Goal: Information Seeking & Learning: Check status

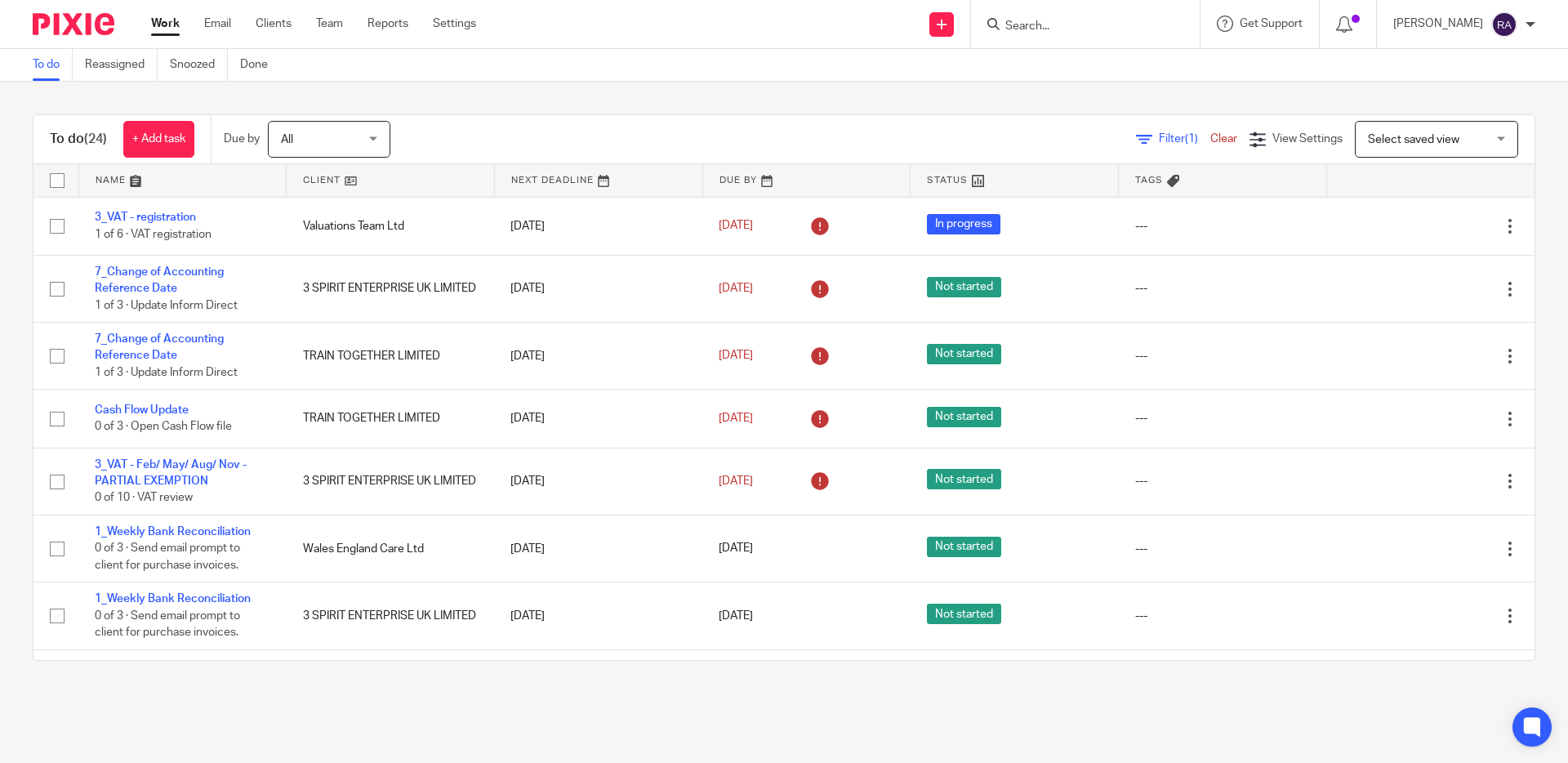
click at [1090, 26] on input "Search" at bounding box center [1077, 27] width 147 height 15
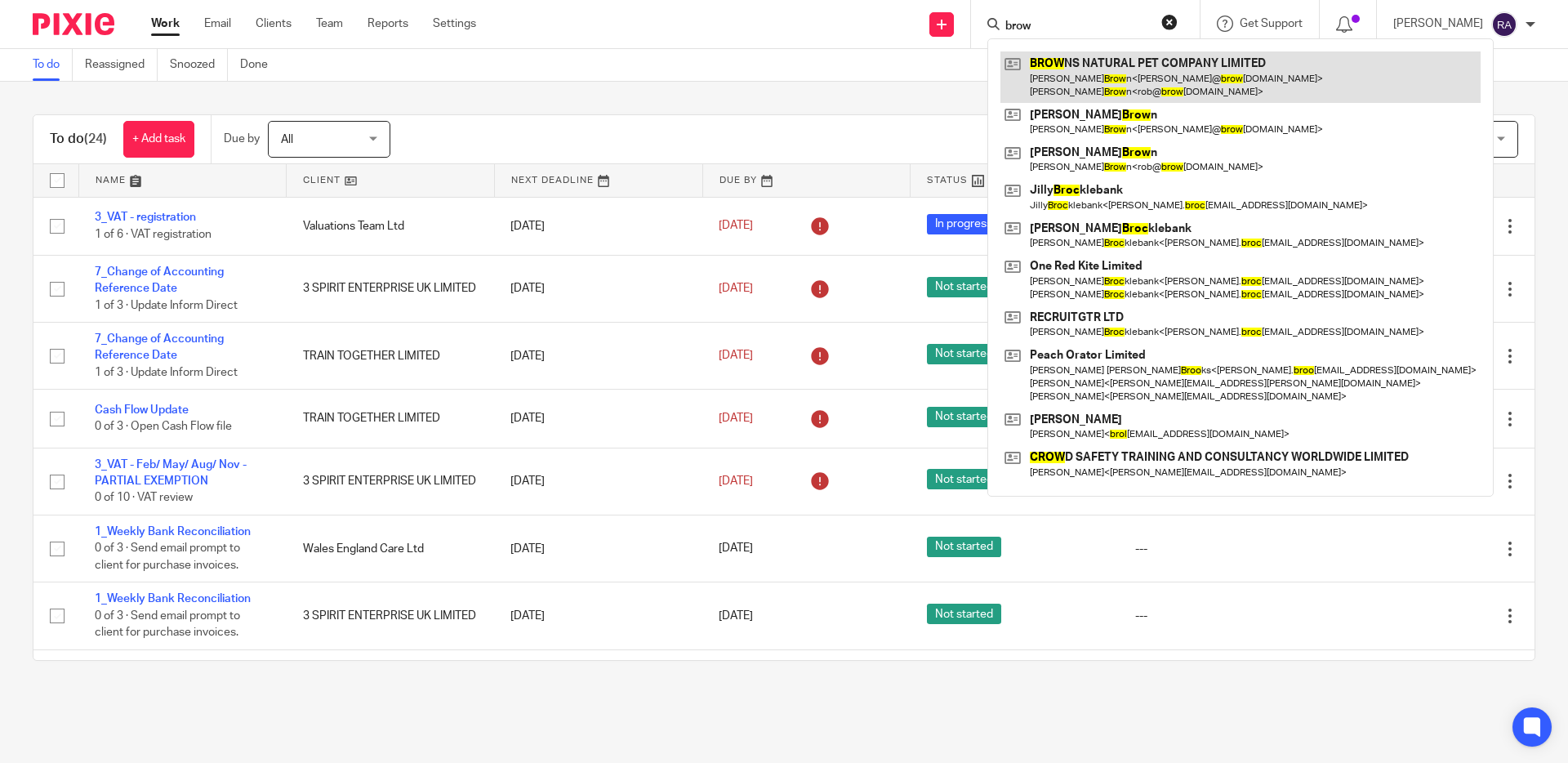
type input "brow"
click at [1155, 71] on link at bounding box center [1241, 77] width 480 height 51
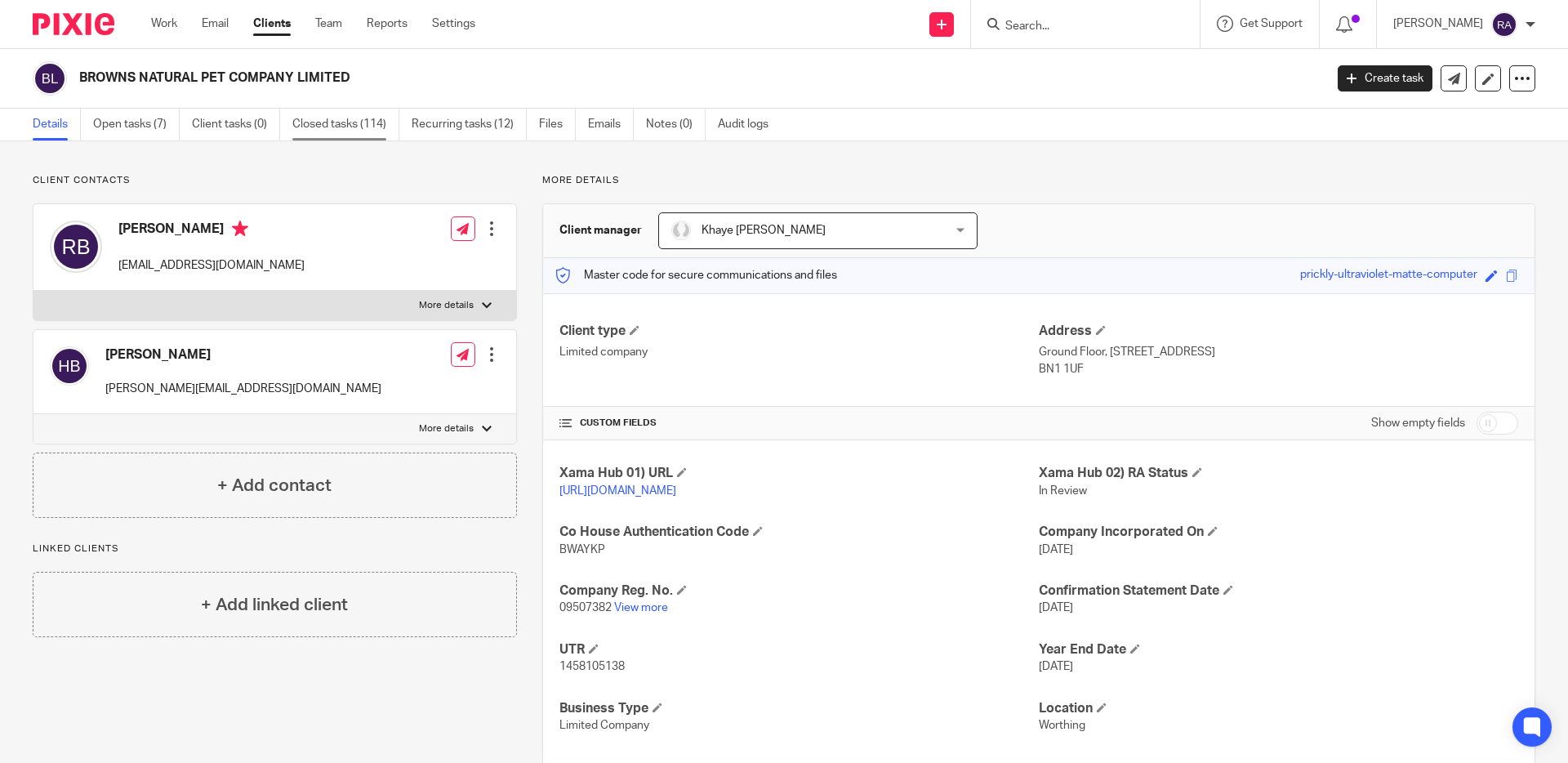
click at [322, 123] on link "Closed tasks (114)" at bounding box center [346, 124] width 107 height 32
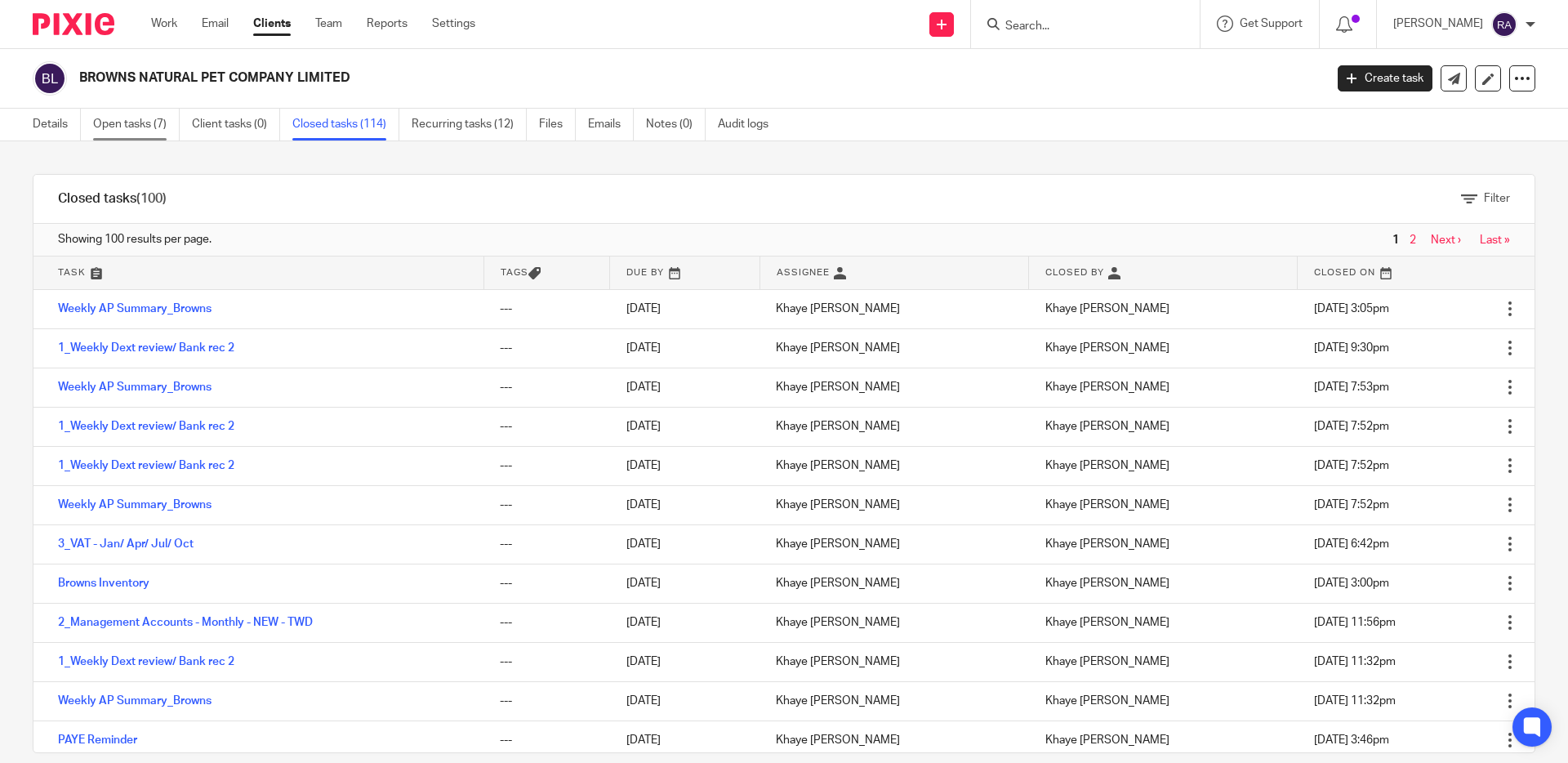
click at [122, 135] on link "Open tasks (7)" at bounding box center [136, 124] width 87 height 32
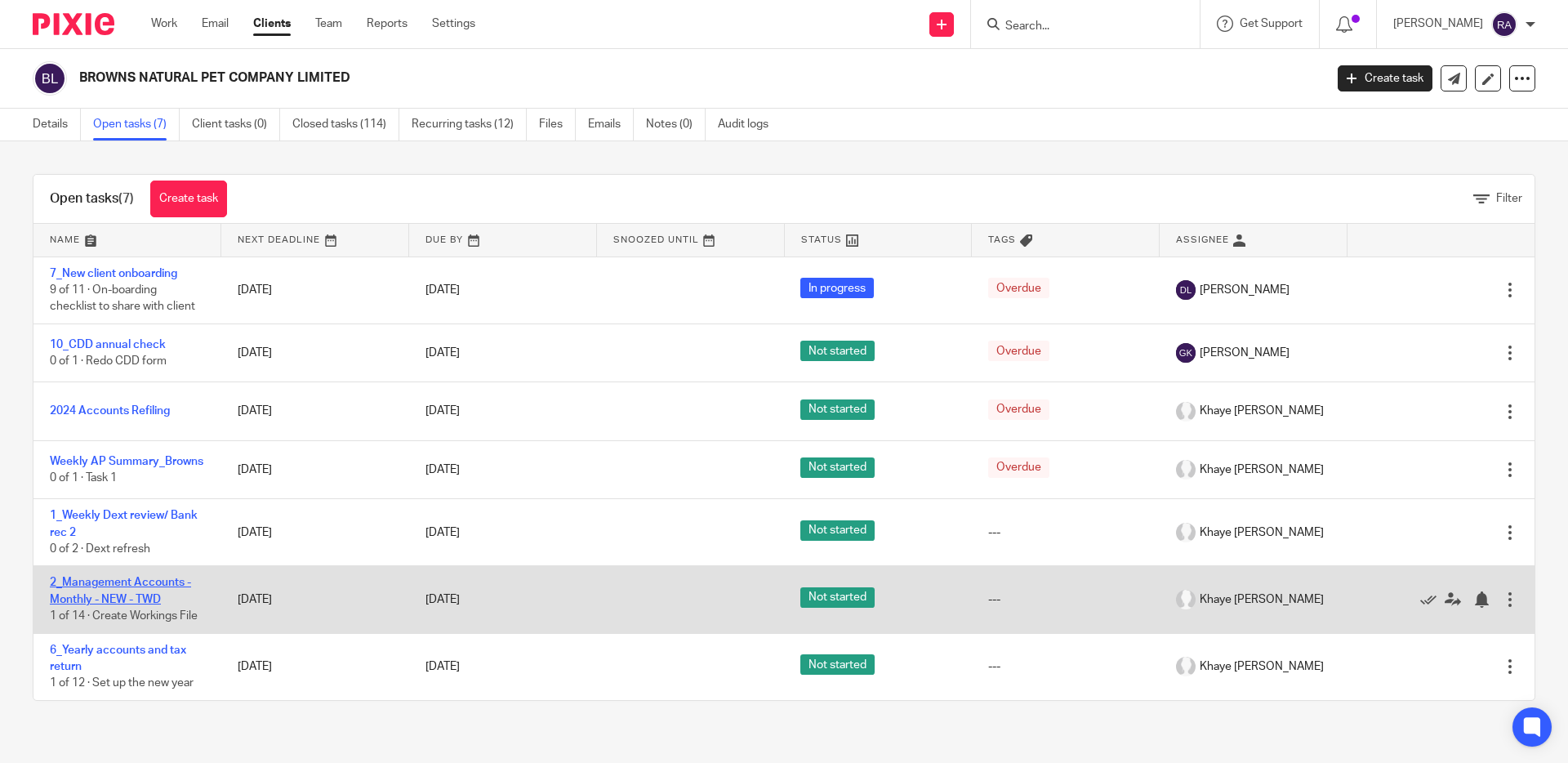
click at [128, 585] on link "2_Management Accounts - Monthly - NEW - TWD" at bounding box center [120, 590] width 141 height 28
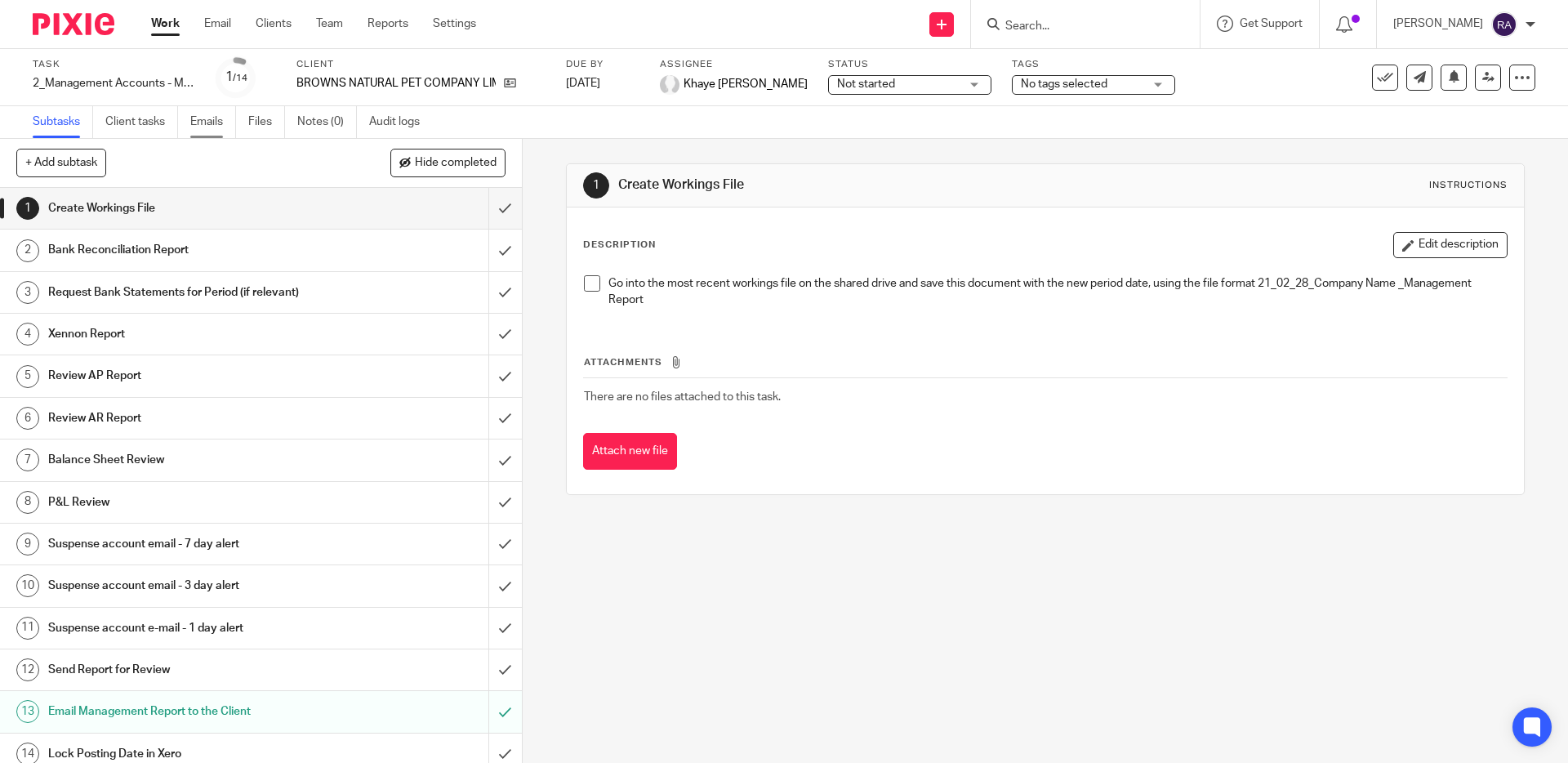
click at [213, 123] on link "Emails" at bounding box center [213, 121] width 46 height 32
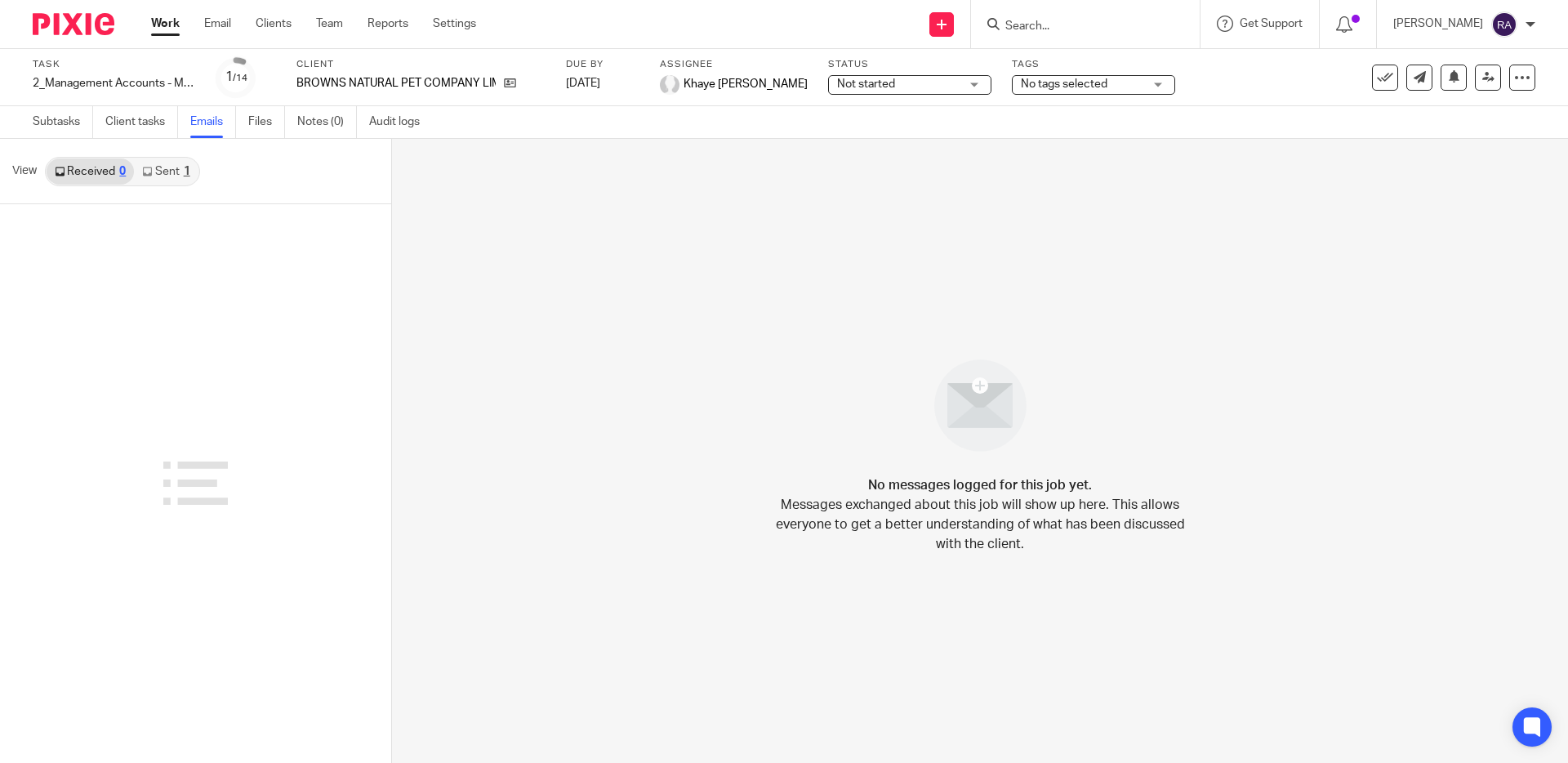
click at [163, 175] on link "Sent 1" at bounding box center [166, 171] width 64 height 26
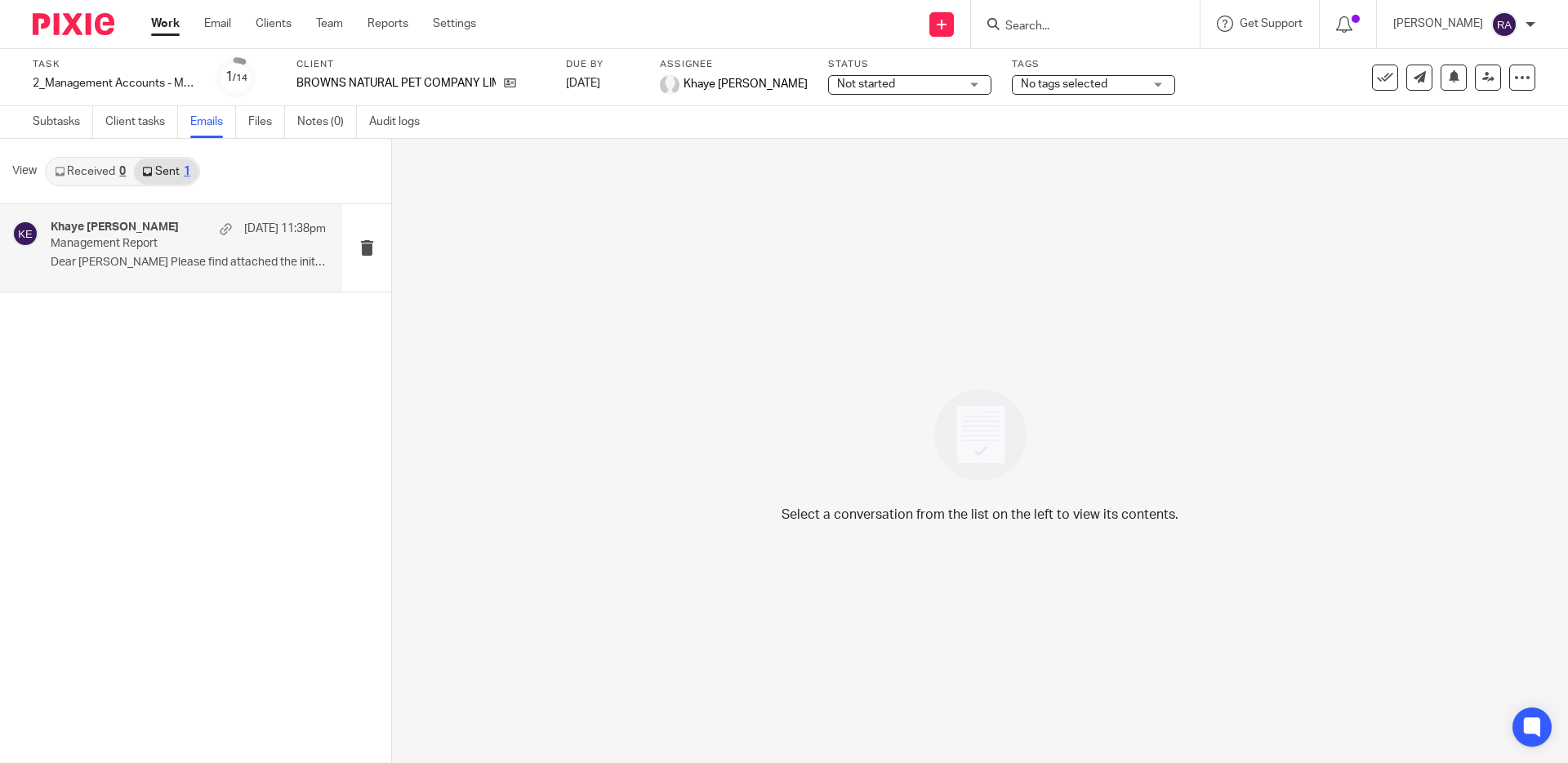
click at [156, 231] on div "Khaye [PERSON_NAME] [DATE] 11:38pm" at bounding box center [188, 228] width 275 height 16
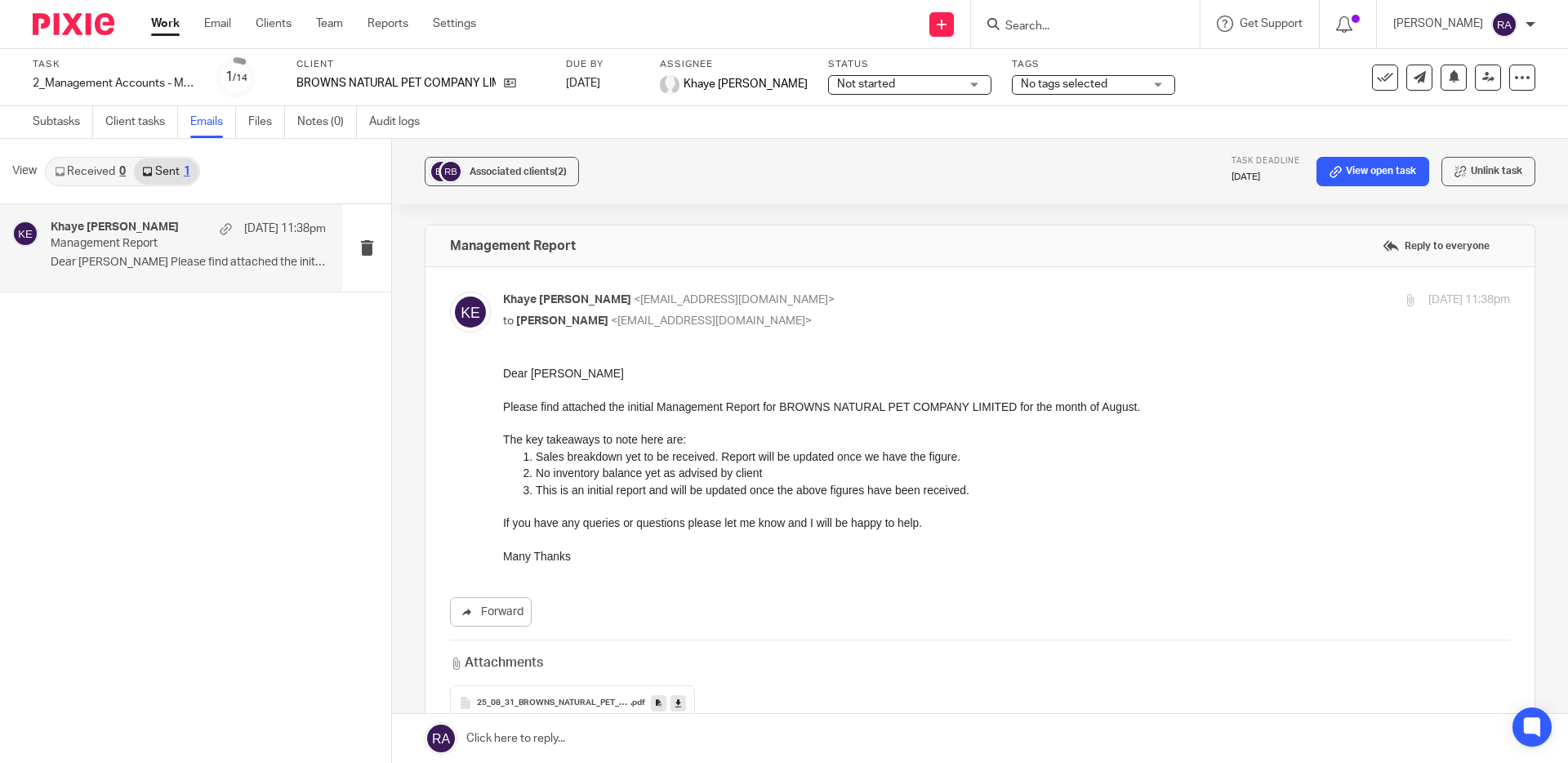
click at [1050, 31] on input "Search" at bounding box center [1077, 27] width 147 height 15
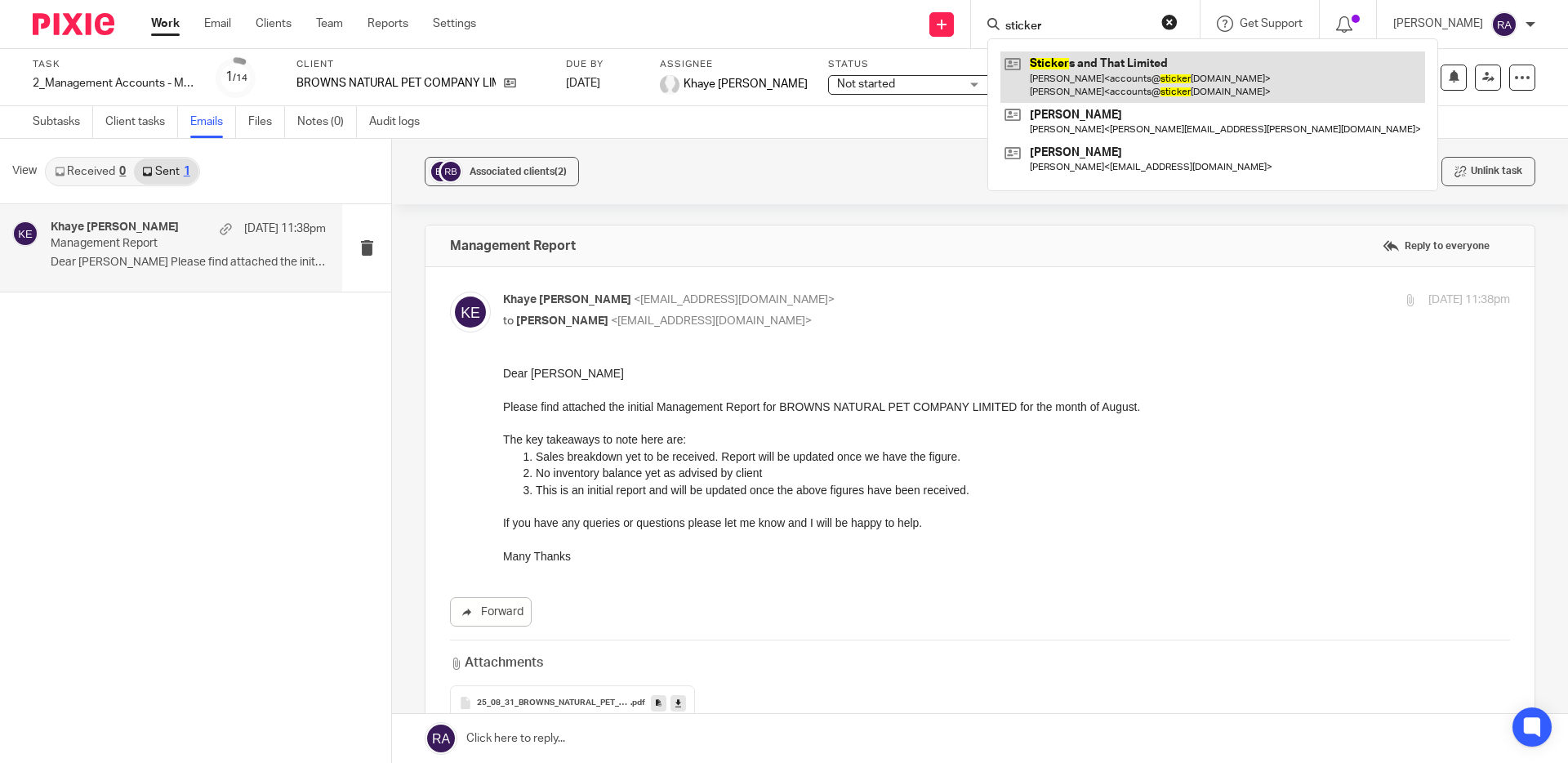
type input "sticker"
click at [1106, 74] on link at bounding box center [1213, 77] width 425 height 51
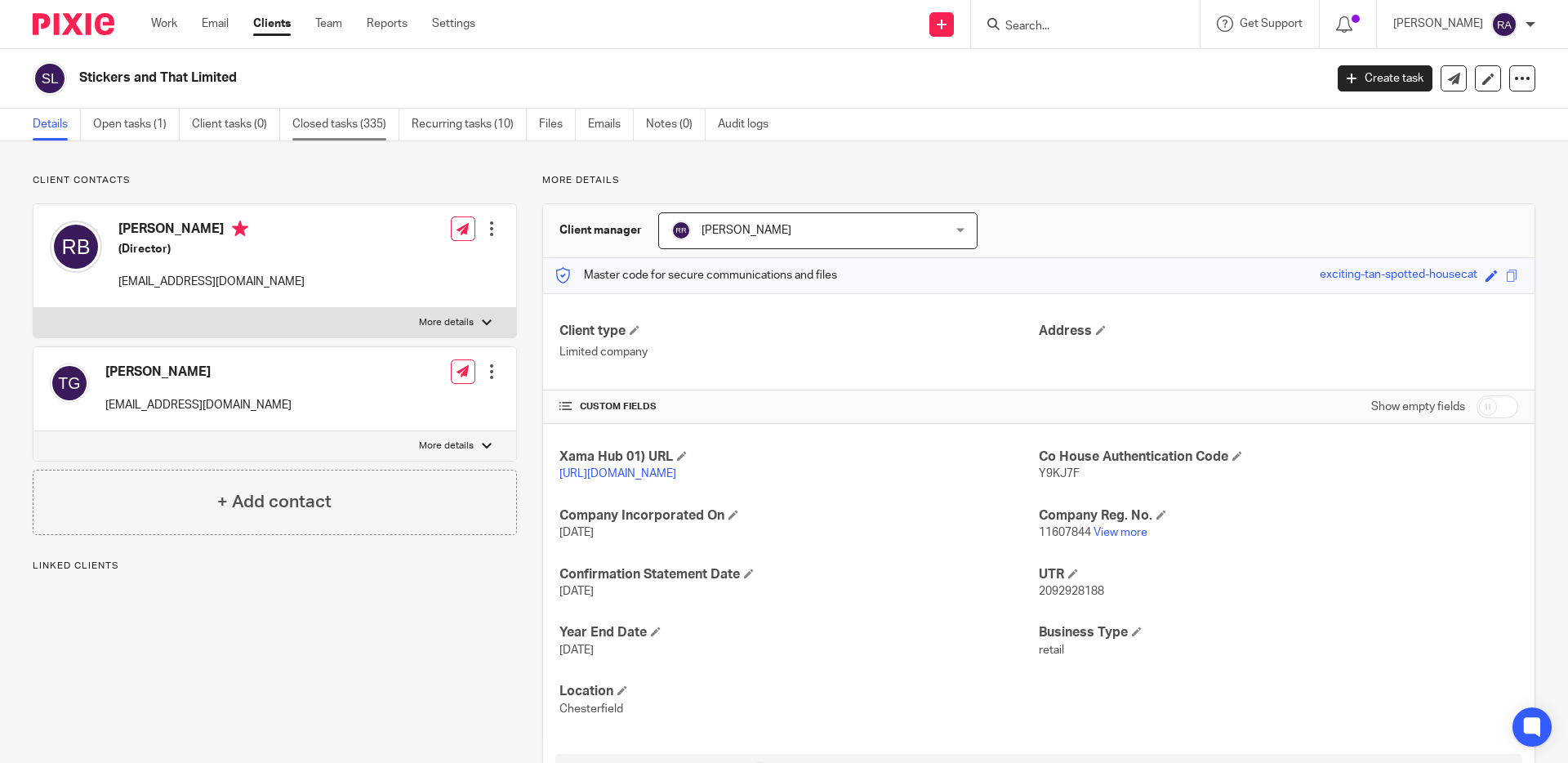
click at [340, 122] on link "Closed tasks (335)" at bounding box center [346, 124] width 107 height 32
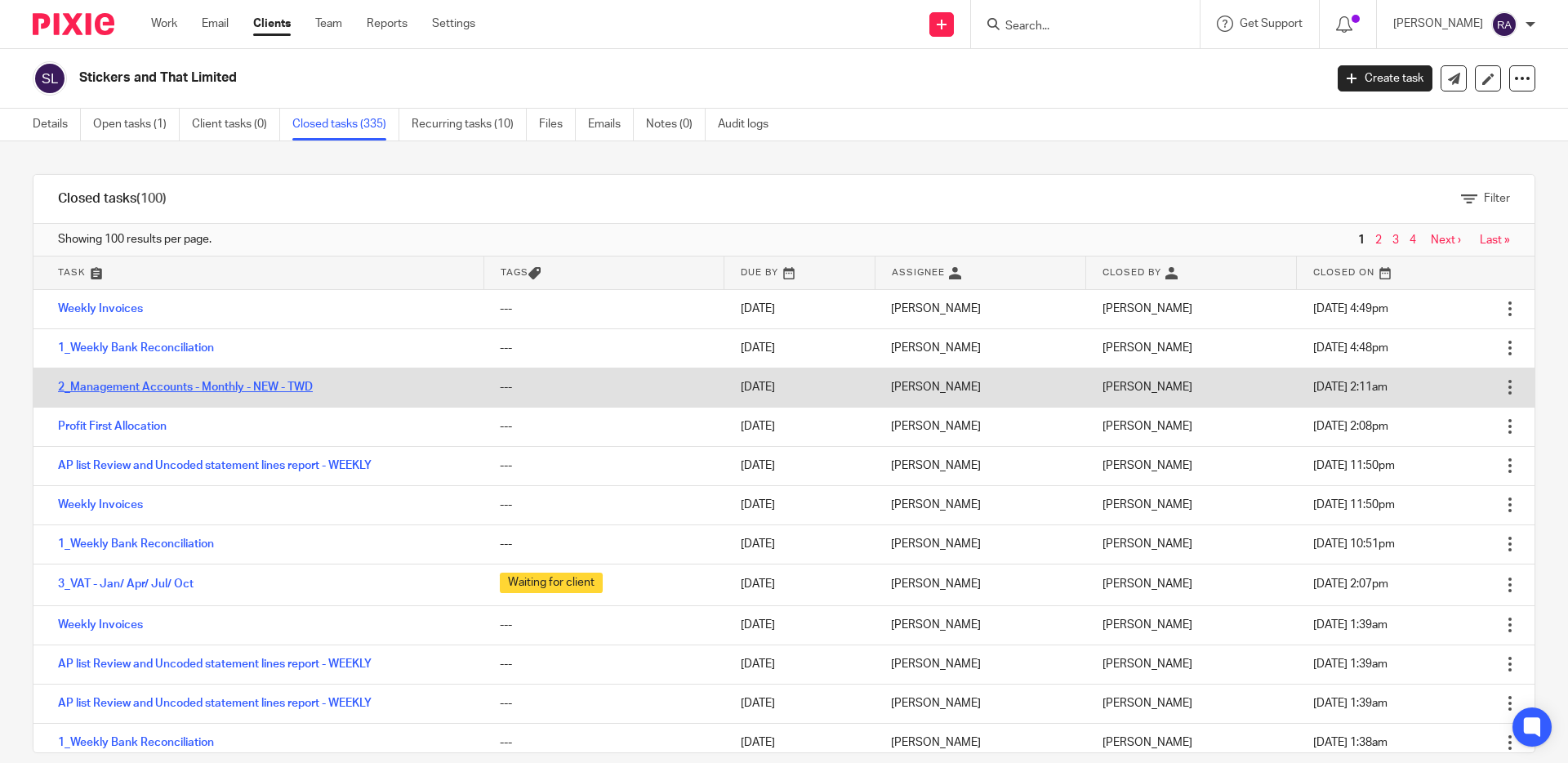
click at [148, 389] on link "2_Management Accounts - Monthly - NEW - TWD" at bounding box center [185, 386] width 255 height 11
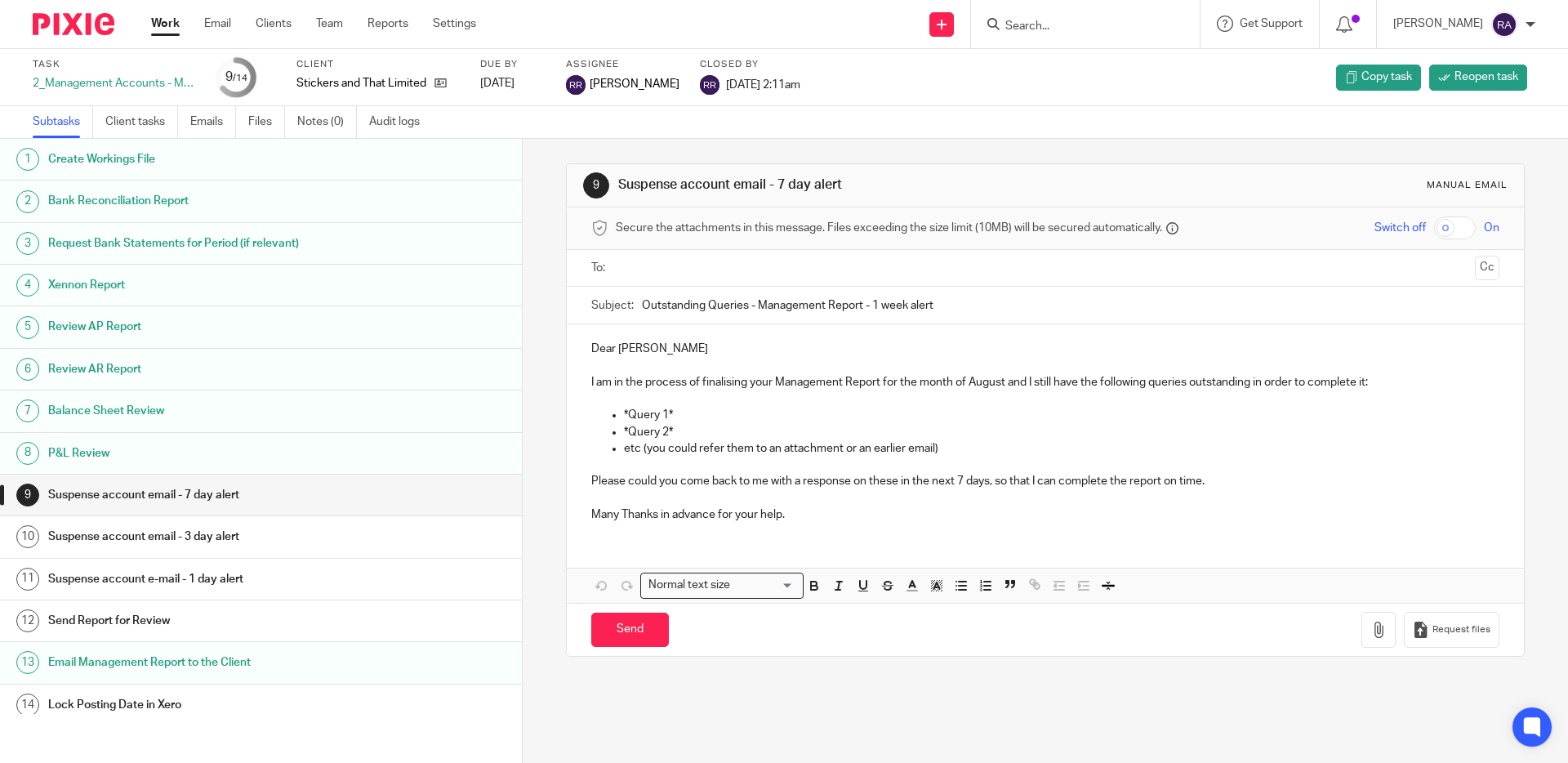
click at [189, 126] on ul "Subtasks Client tasks Emails Files Notes (0) Audit logs" at bounding box center [238, 121] width 411 height 32
click at [201, 123] on link "Emails" at bounding box center [213, 121] width 46 height 32
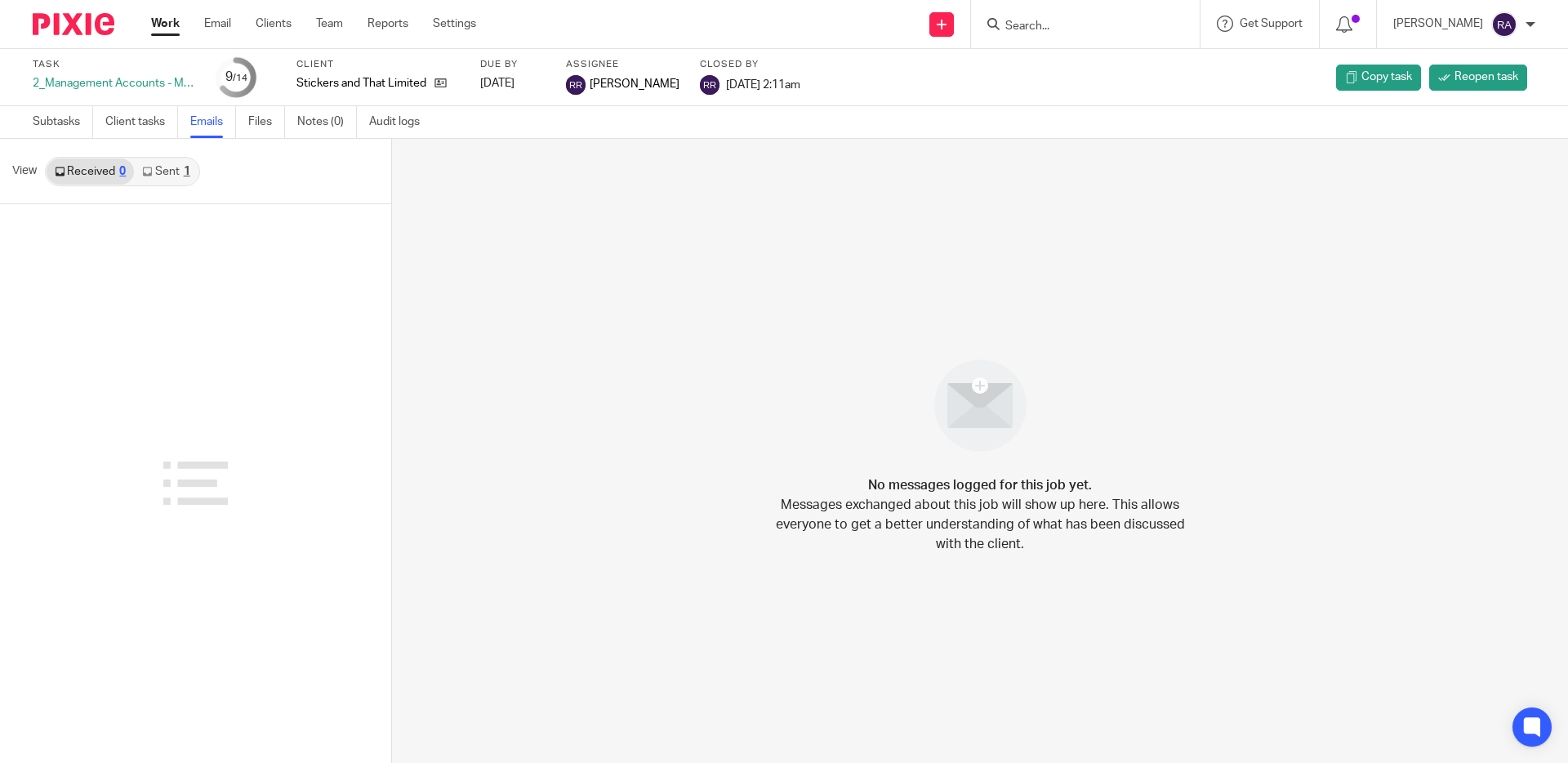
click at [170, 174] on link "Sent 1" at bounding box center [166, 171] width 64 height 26
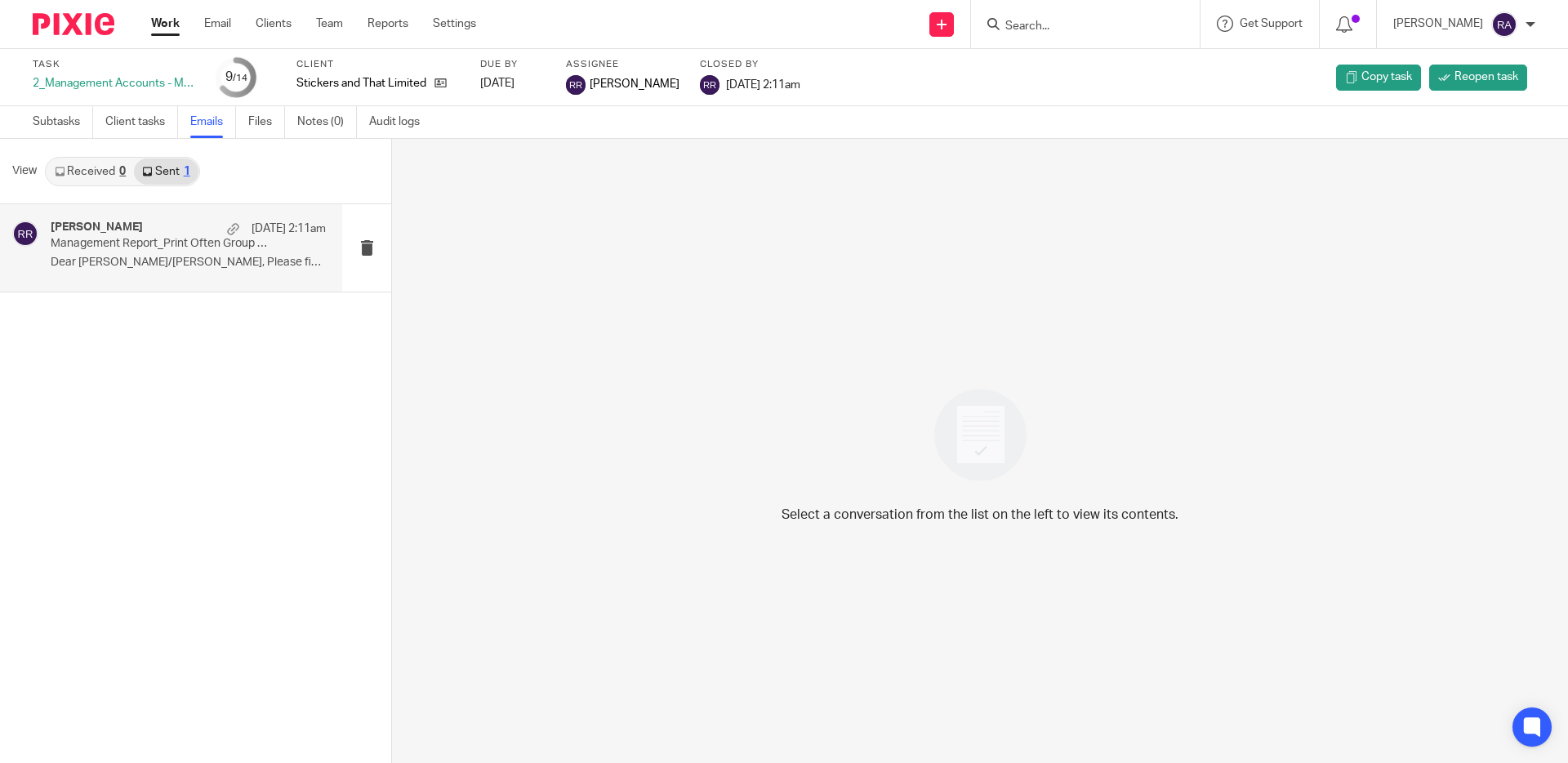
click at [149, 266] on p "Dear [PERSON_NAME]/[PERSON_NAME], Please find attached the..." at bounding box center [188, 262] width 275 height 14
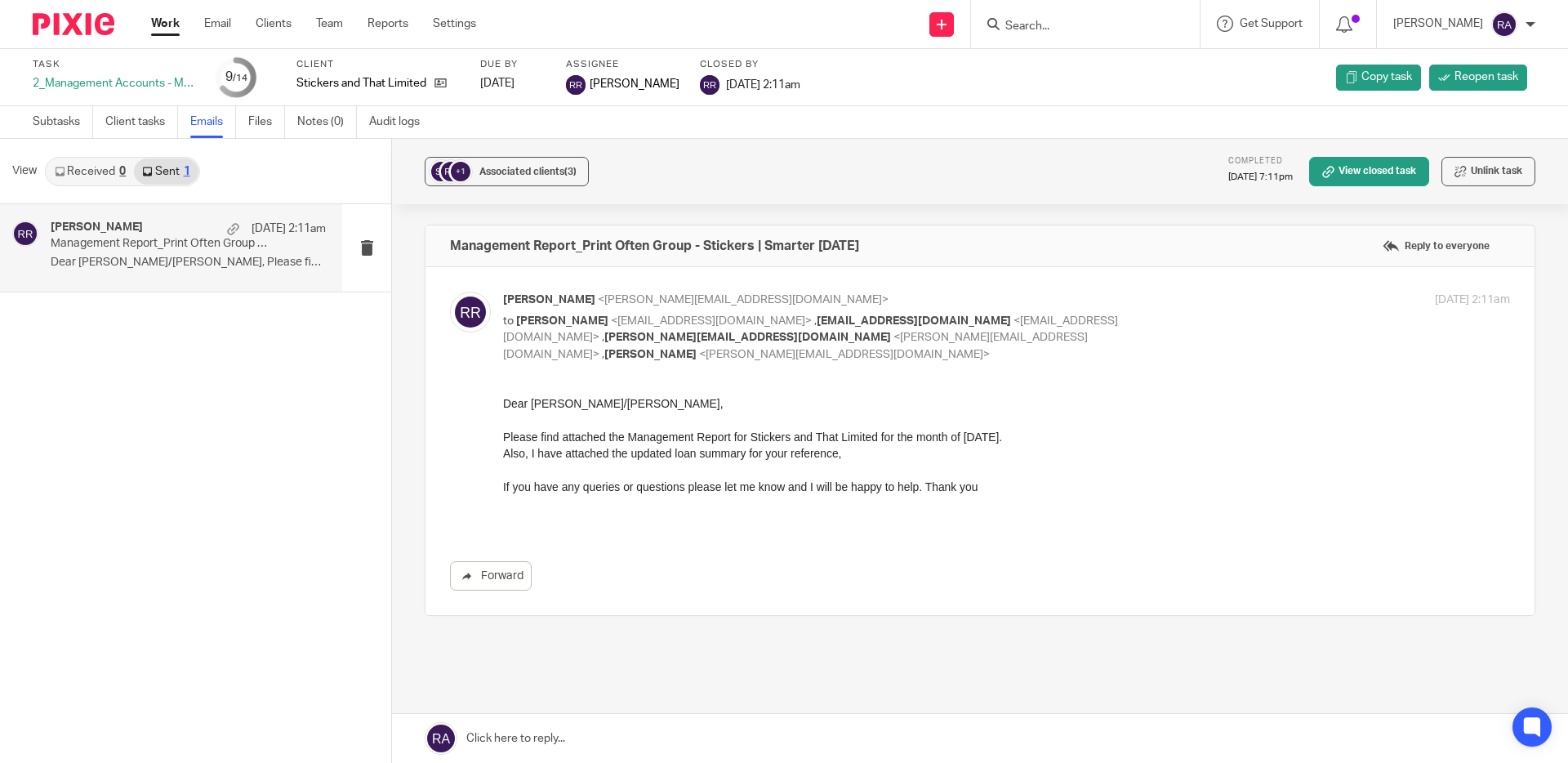
click at [1090, 32] on input "Search" at bounding box center [1077, 27] width 147 height 15
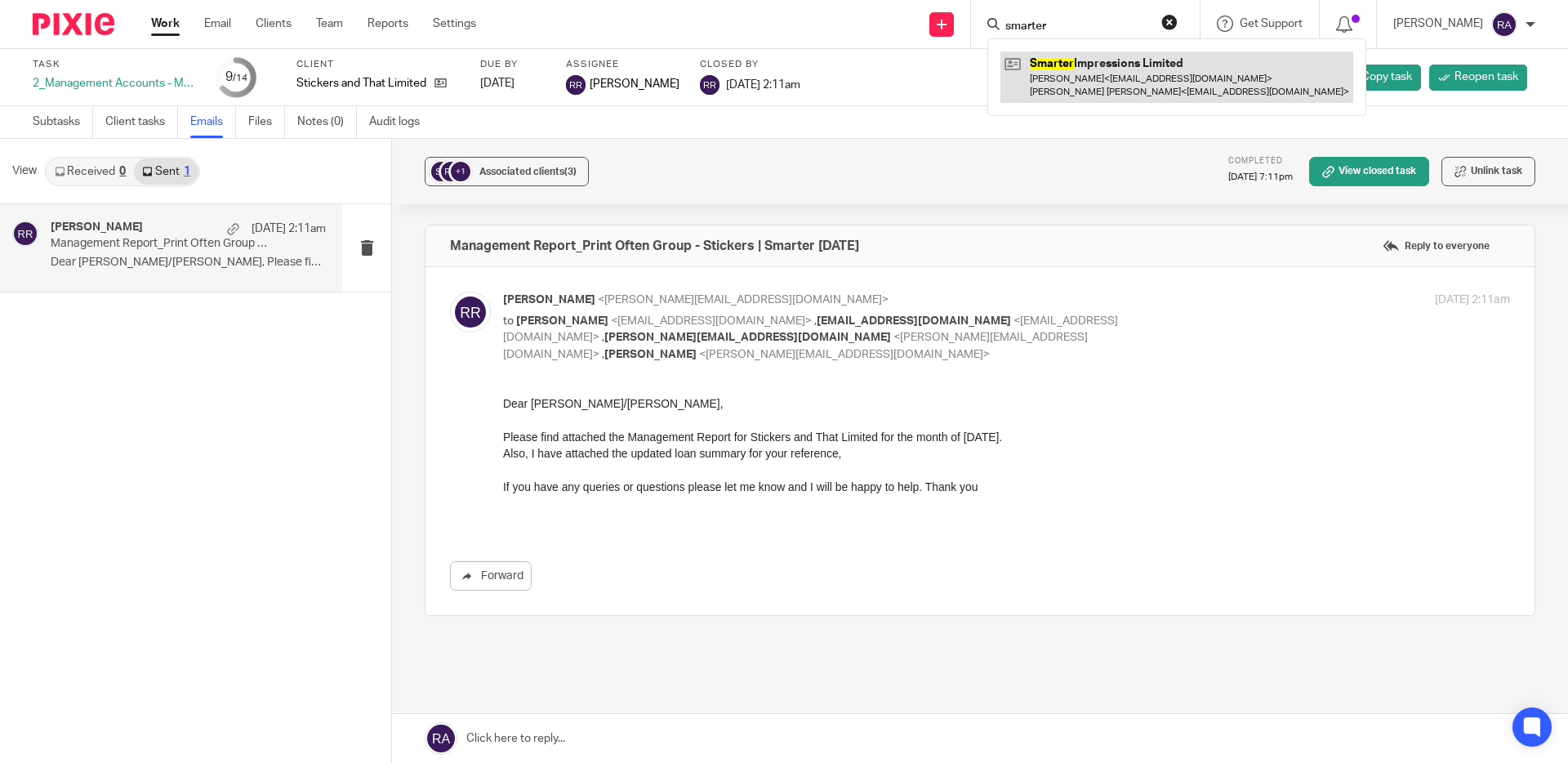
type input "smarter"
click at [1133, 85] on link at bounding box center [1177, 77] width 353 height 51
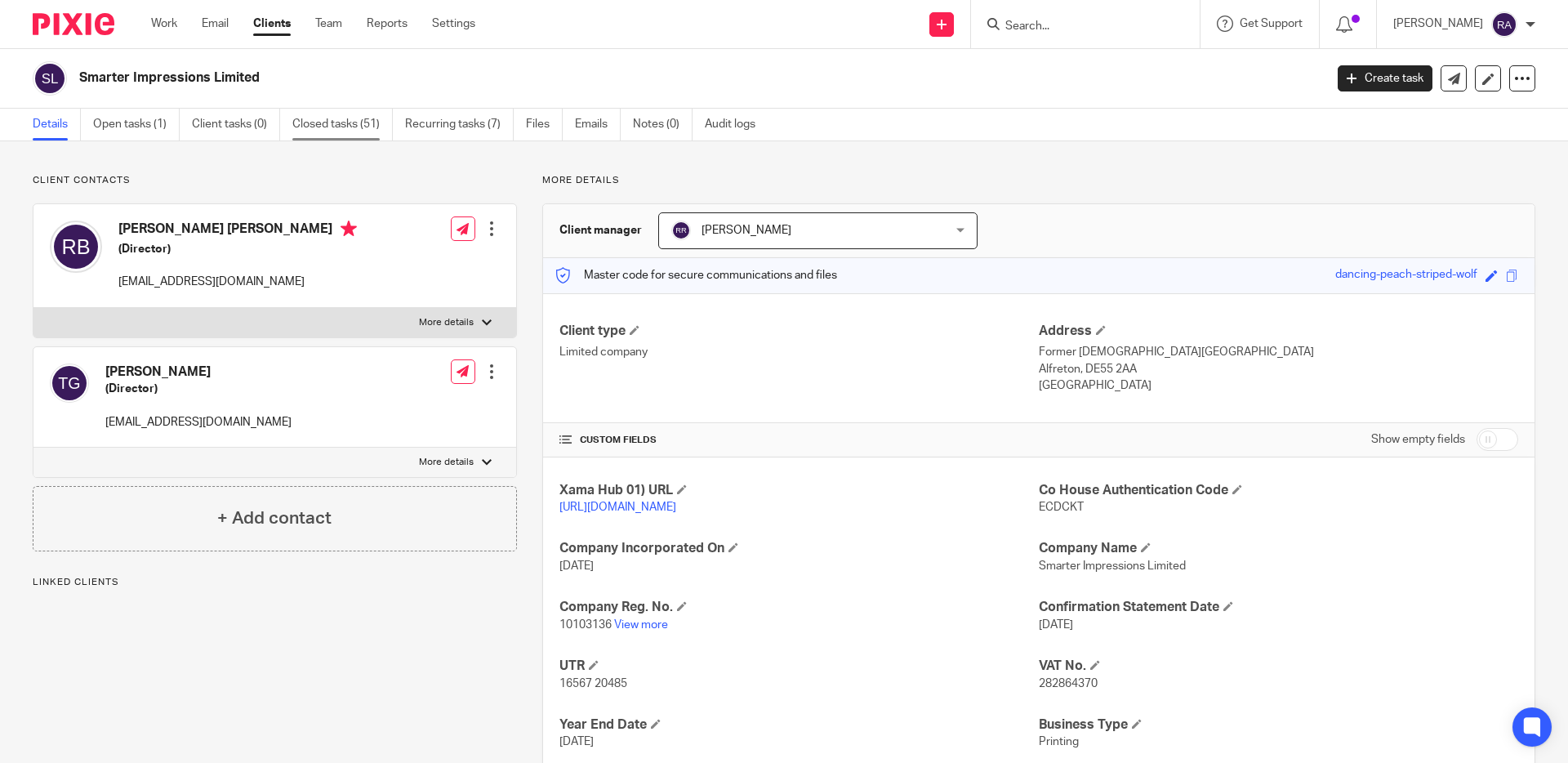
click at [324, 132] on link "Closed tasks (51)" at bounding box center [343, 124] width 101 height 32
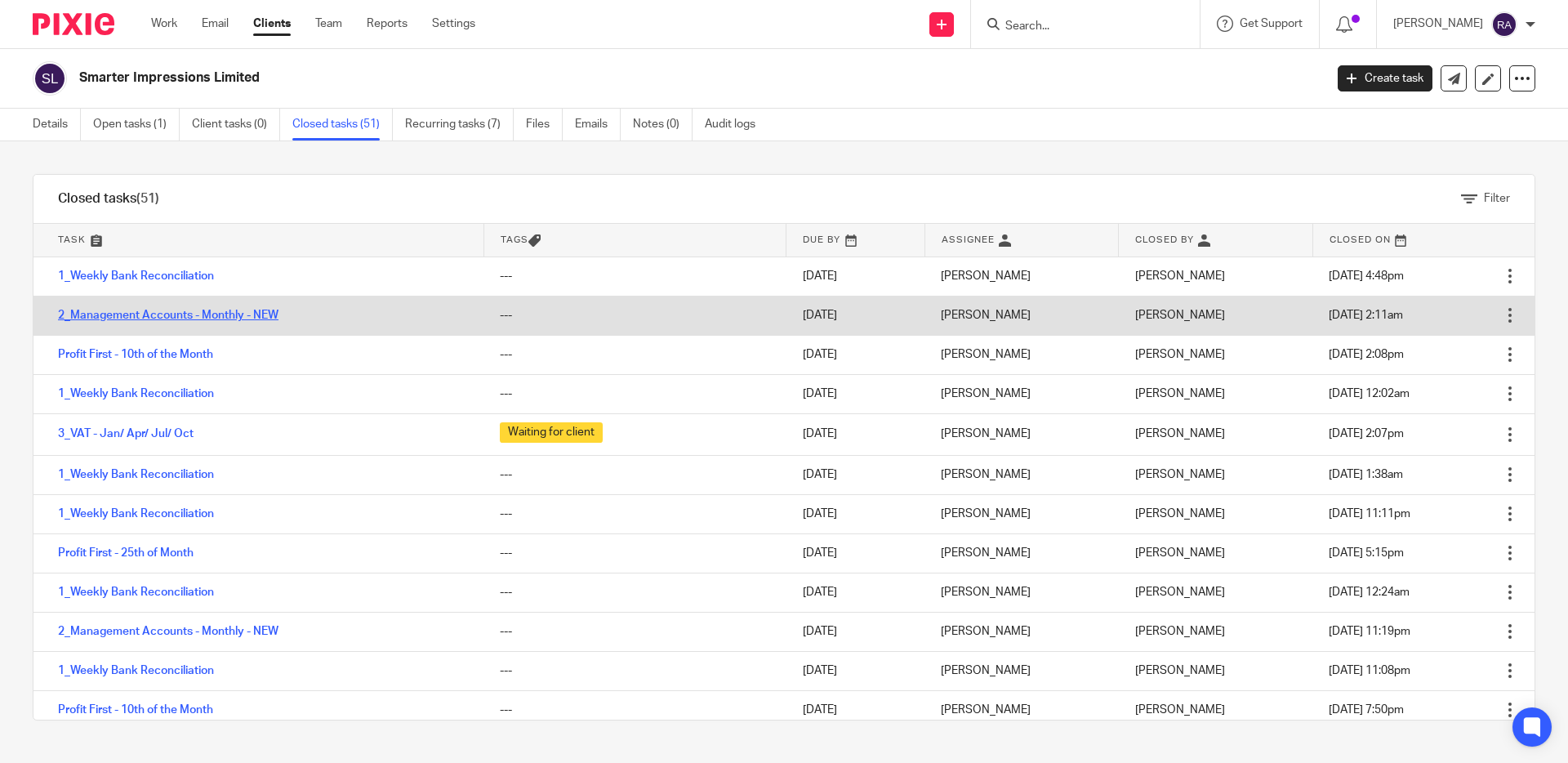
click at [164, 318] on link "2_Management Accounts - Monthly - NEW" at bounding box center [168, 315] width 220 height 11
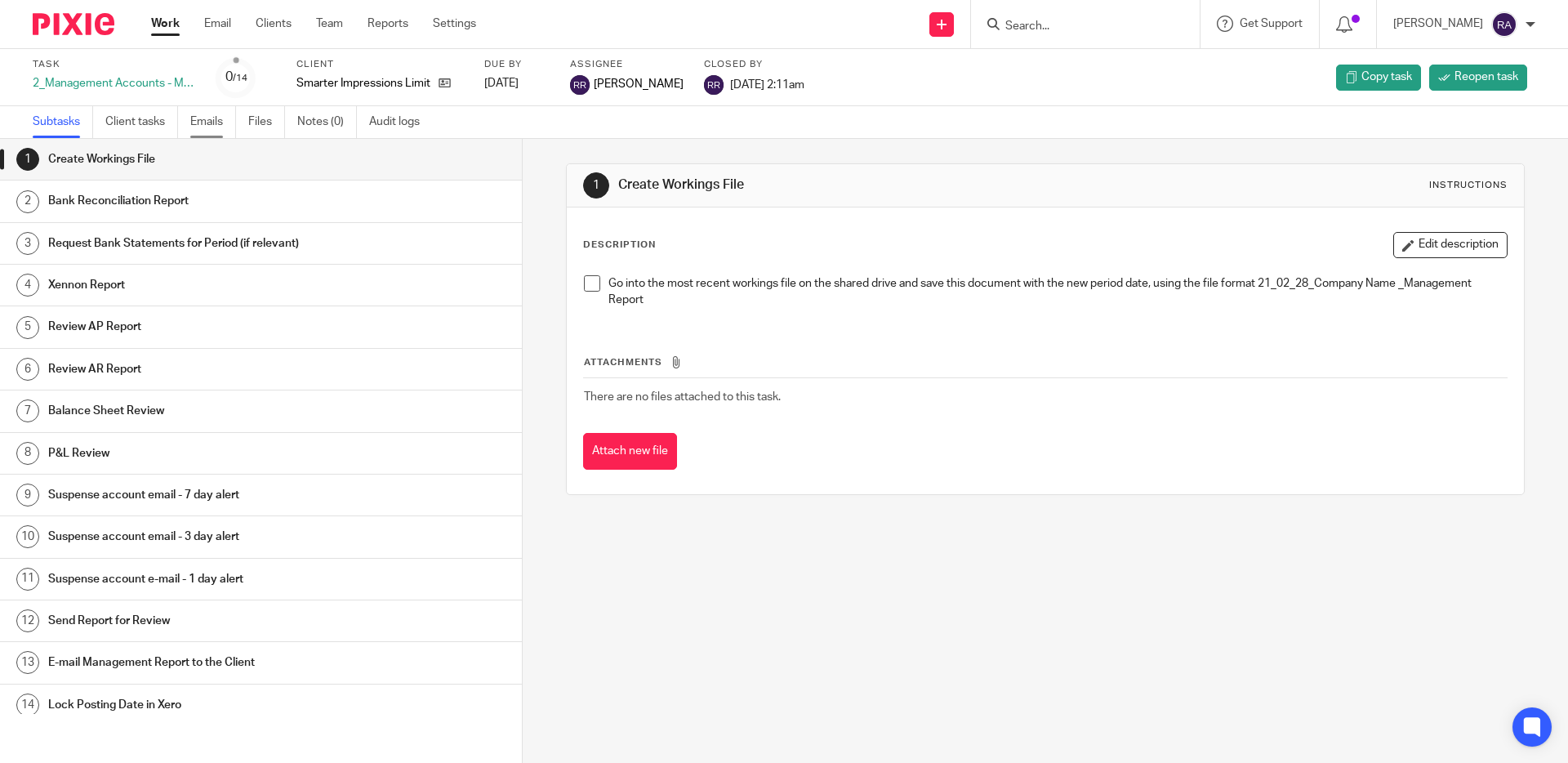
click at [210, 130] on link "Emails" at bounding box center [213, 121] width 46 height 32
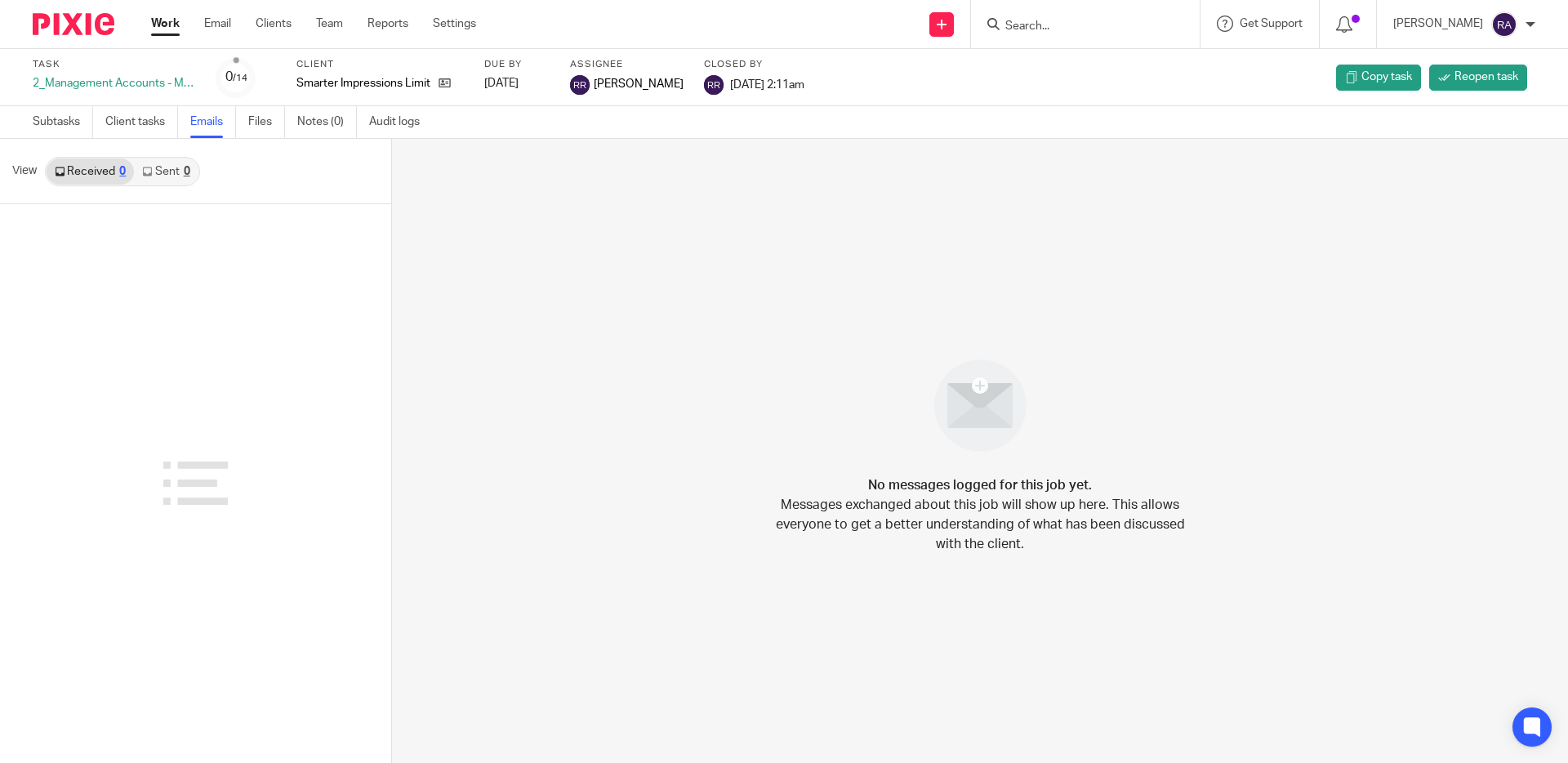
click at [176, 168] on link "Sent 0" at bounding box center [166, 171] width 64 height 26
click at [164, 21] on link "Work" at bounding box center [165, 23] width 28 height 16
